Goal: Information Seeking & Learning: Find specific fact

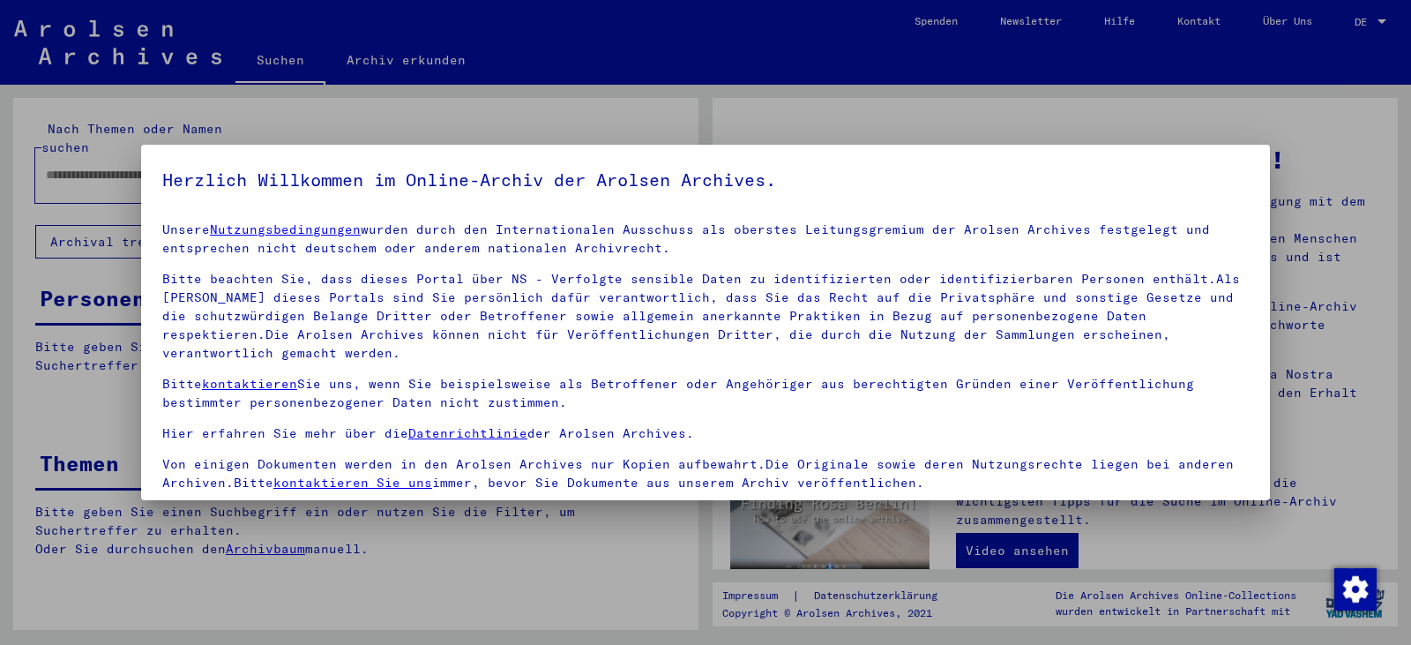
scroll to position [153, 0]
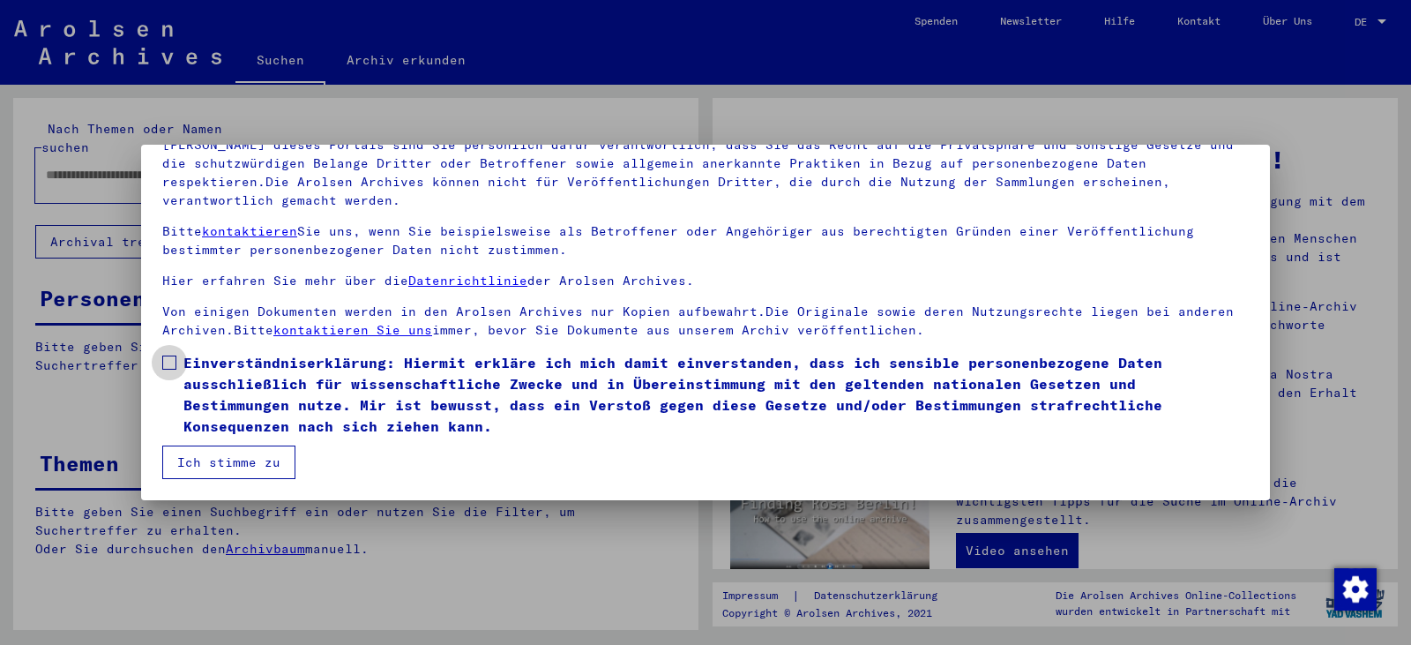
click at [170, 361] on span at bounding box center [169, 362] width 14 height 14
click at [236, 462] on button "Ich stimme zu" at bounding box center [228, 462] width 133 height 34
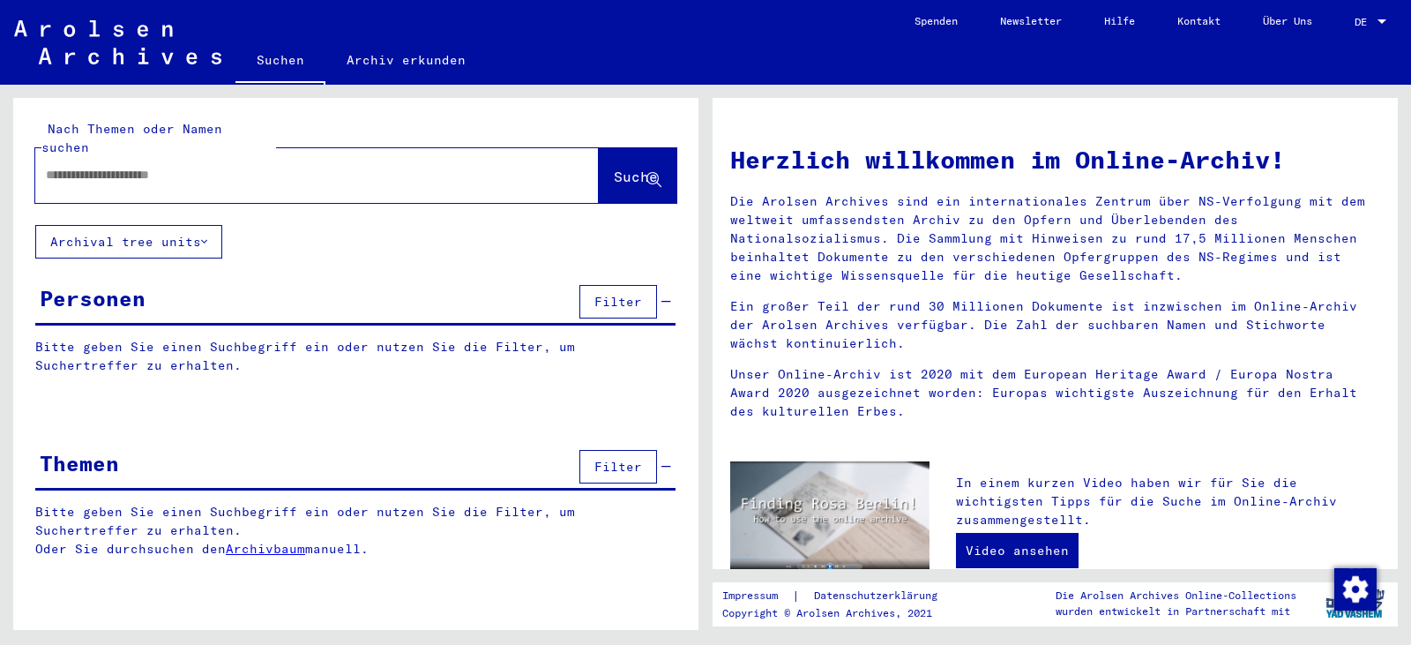
click at [284, 155] on div at bounding box center [290, 175] width 511 height 40
click at [285, 166] on input "text" at bounding box center [296, 175] width 500 height 19
type input "**********"
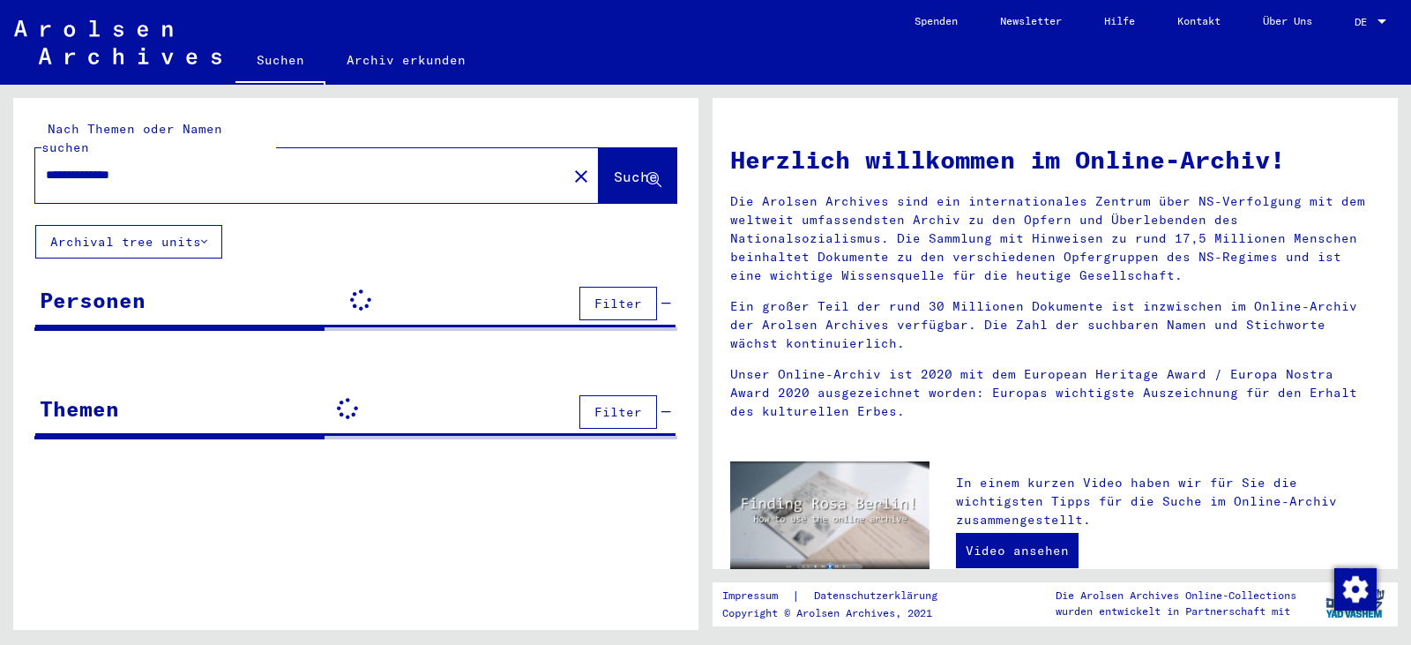
click at [629, 168] on span "Suche" at bounding box center [636, 177] width 44 height 18
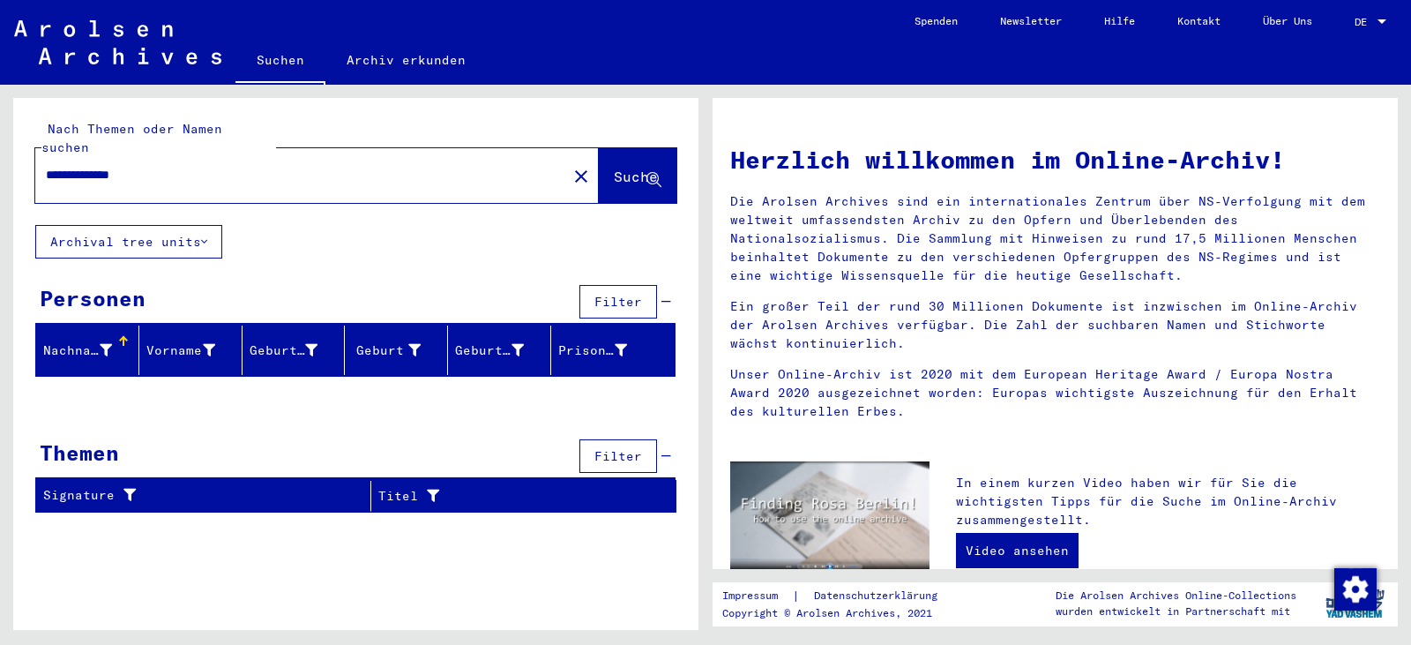
click at [668, 295] on icon at bounding box center [666, 301] width 10 height 12
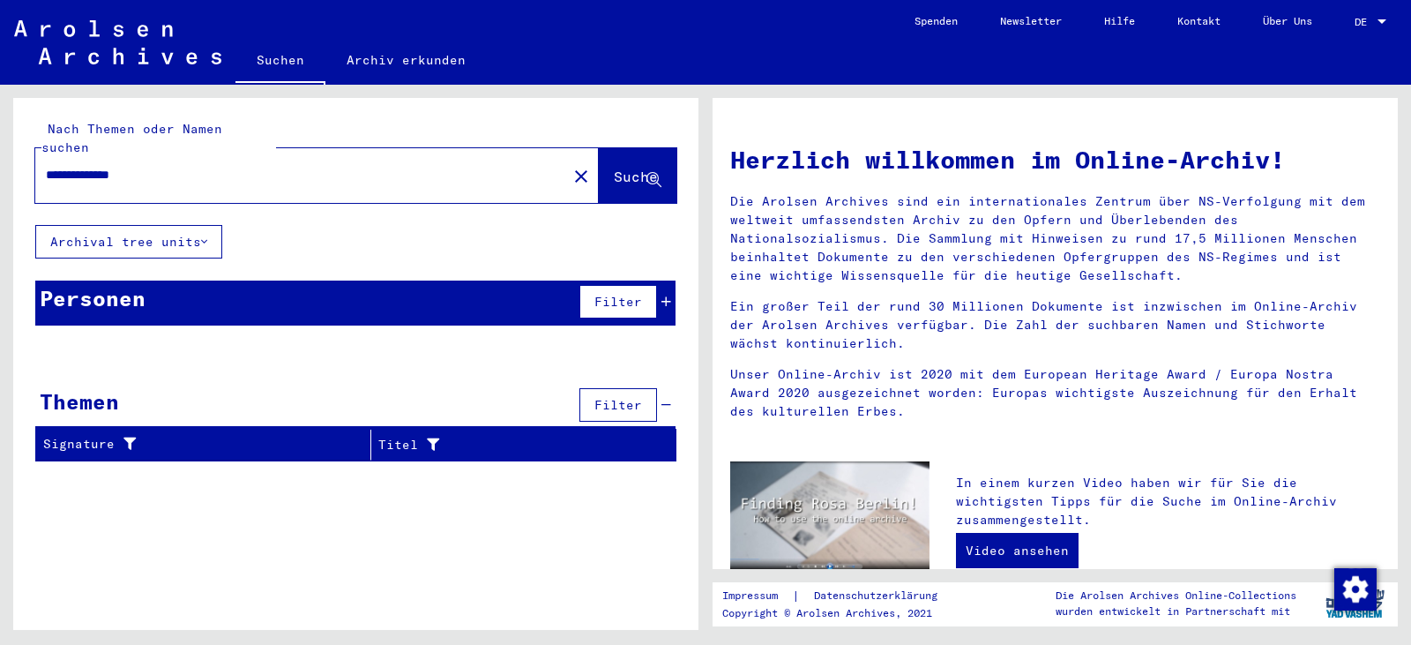
click at [668, 295] on icon at bounding box center [666, 301] width 10 height 12
